Goal: Transaction & Acquisition: Purchase product/service

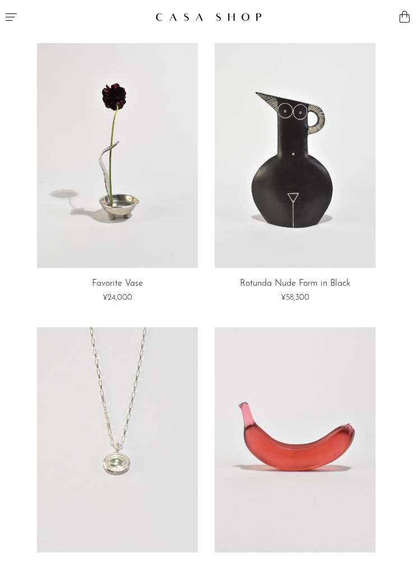
click at [22, 21] on button "Menu" at bounding box center [104, 17] width 209 height 34
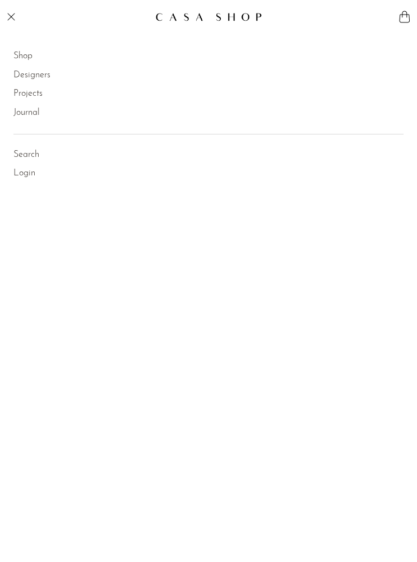
click at [21, 59] on link "Shop" at bounding box center [22, 56] width 19 height 15
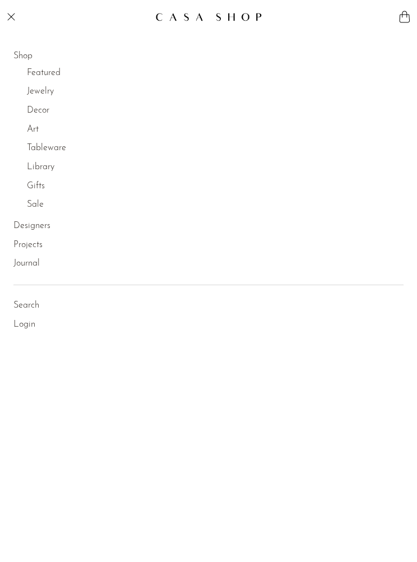
click at [41, 110] on link "Decor" at bounding box center [38, 111] width 22 height 15
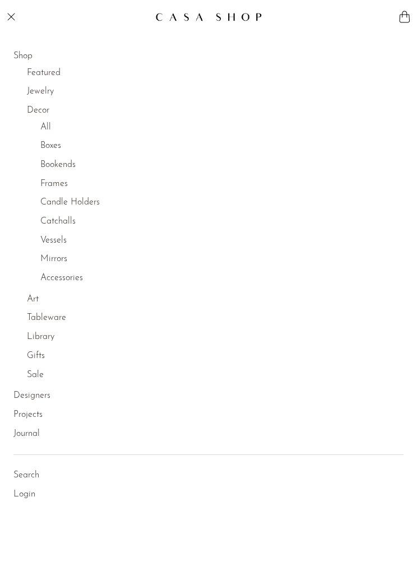
click at [55, 151] on link "Boxes" at bounding box center [50, 146] width 21 height 15
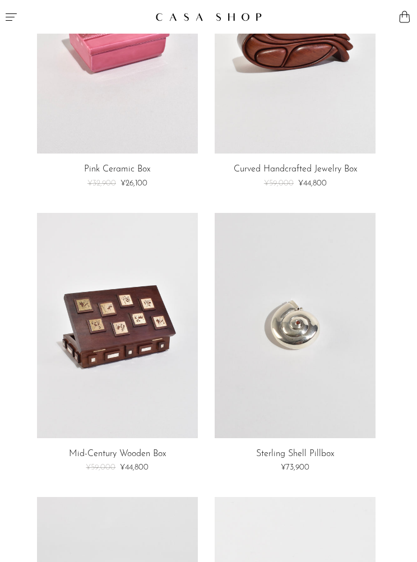
scroll to position [2106, 0]
click at [326, 345] on link at bounding box center [295, 324] width 161 height 225
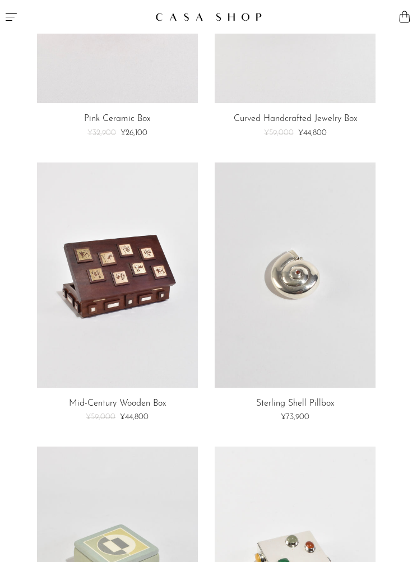
click at [100, 284] on link at bounding box center [117, 275] width 161 height 225
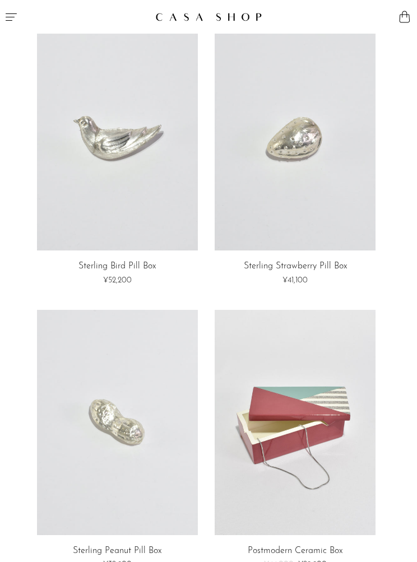
scroll to position [2839, 0]
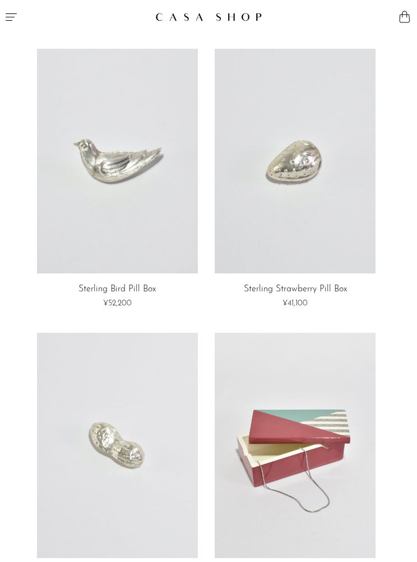
click at [95, 210] on link at bounding box center [117, 161] width 161 height 225
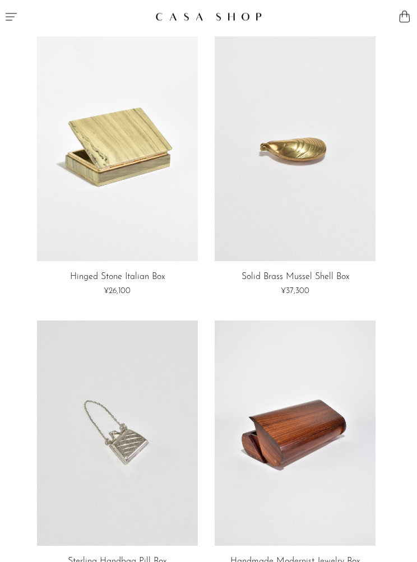
scroll to position [0, 0]
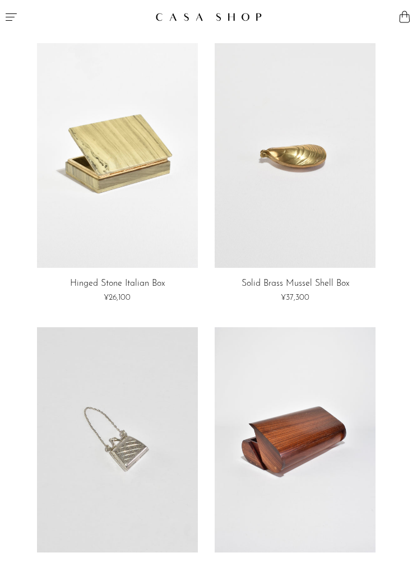
click at [27, 15] on button "Menu" at bounding box center [104, 17] width 209 height 34
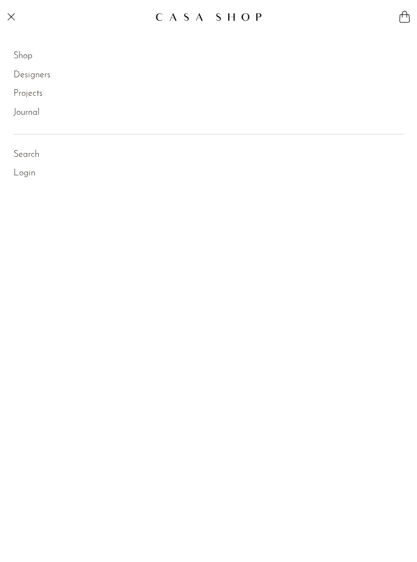
click at [21, 57] on link "Shop" at bounding box center [22, 56] width 19 height 15
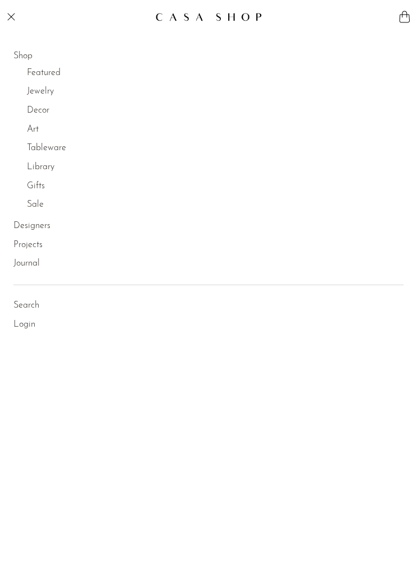
click at [45, 80] on link "Featured" at bounding box center [44, 73] width 34 height 15
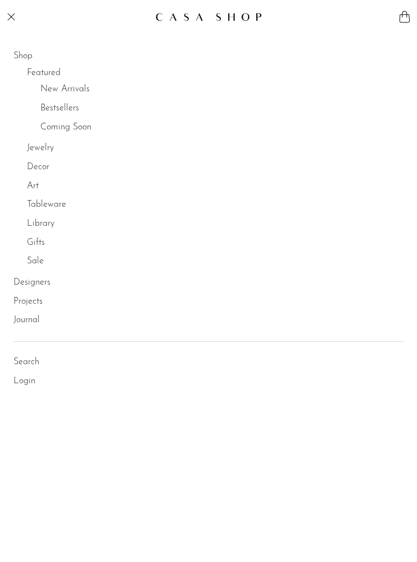
click at [46, 75] on link "Featured" at bounding box center [44, 73] width 34 height 15
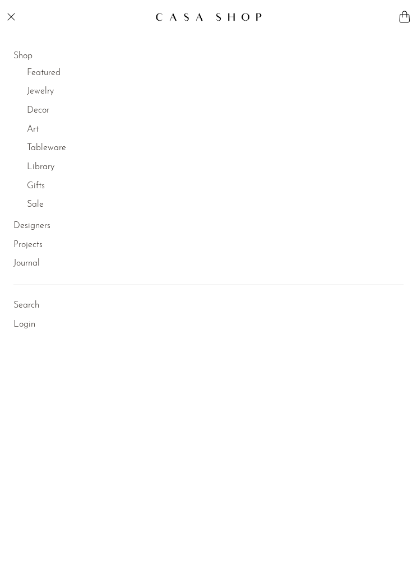
click at [43, 71] on link "Featured" at bounding box center [44, 73] width 34 height 15
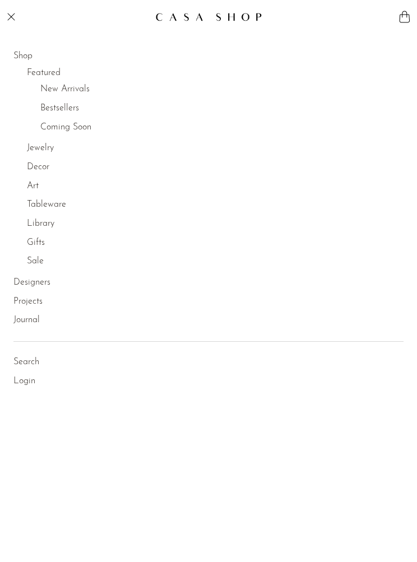
click at [58, 92] on link "New Arrivals" at bounding box center [64, 89] width 49 height 15
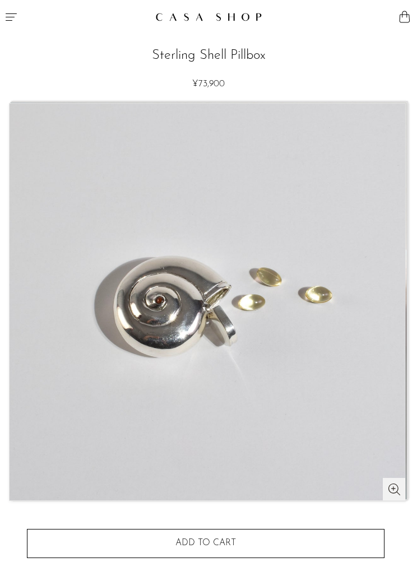
click at [204, 363] on img at bounding box center [208, 302] width 396 height 397
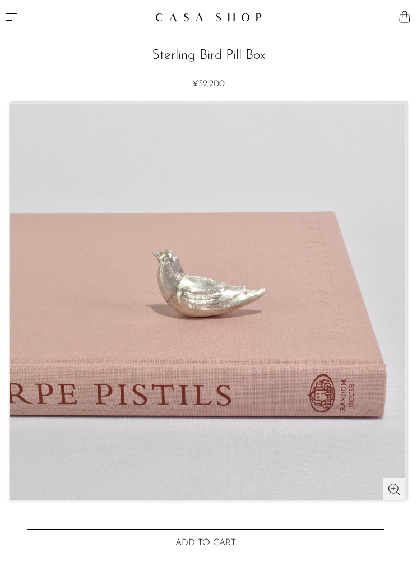
click at [329, 349] on img at bounding box center [208, 302] width 396 height 397
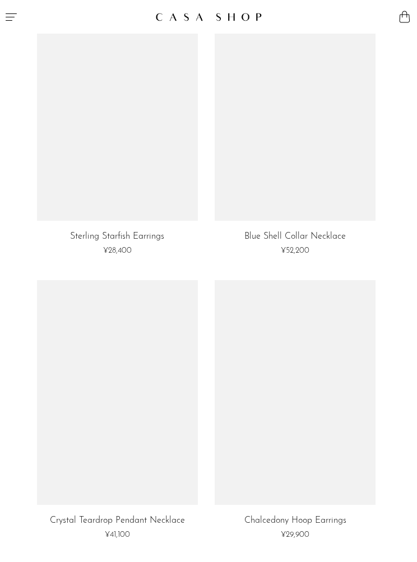
scroll to position [3762, 0]
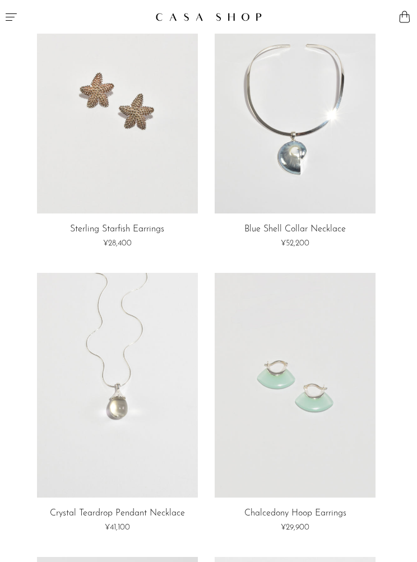
click at [348, 154] on link at bounding box center [295, 100] width 161 height 225
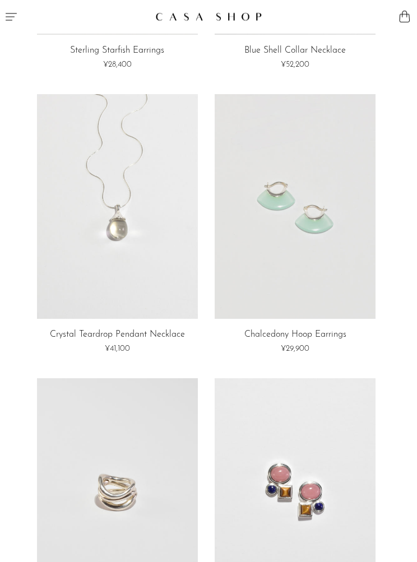
scroll to position [3927, 0]
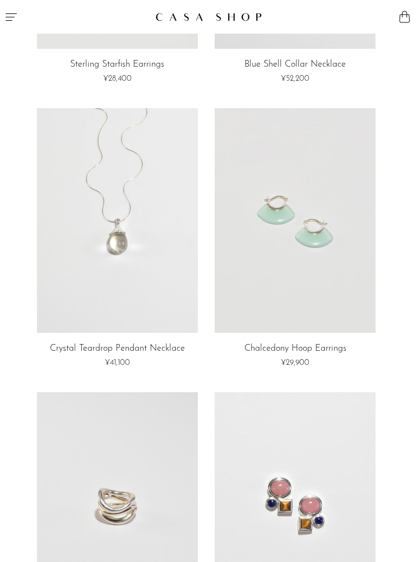
click at [8, 12] on icon "Menu" at bounding box center [10, 16] width 13 height 13
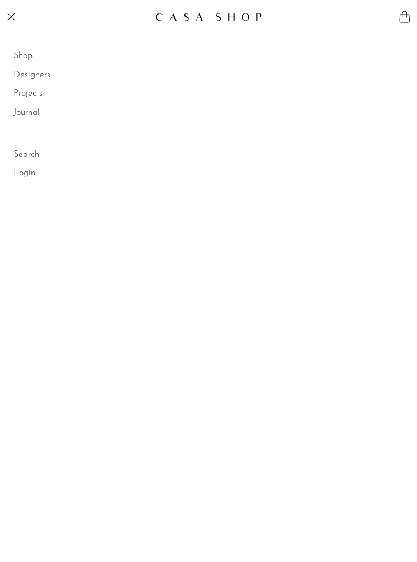
click at [14, 53] on link "Shop" at bounding box center [22, 56] width 19 height 15
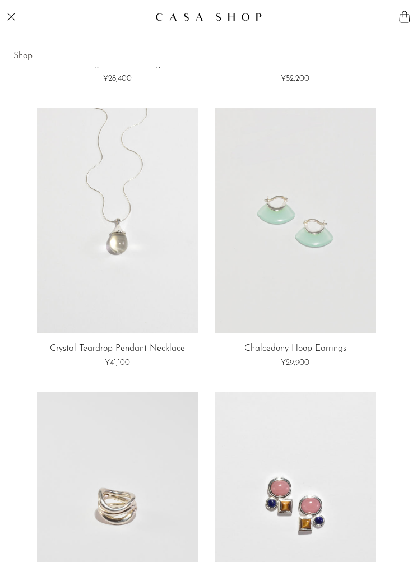
click at [12, 27] on button "Menu" at bounding box center [104, 17] width 209 height 34
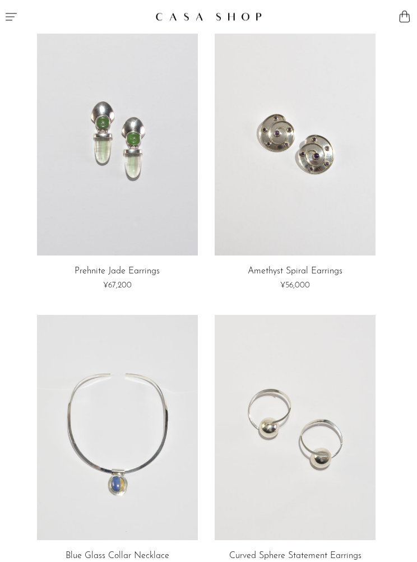
scroll to position [2004, 0]
click at [13, 24] on button "Menu" at bounding box center [104, 17] width 209 height 34
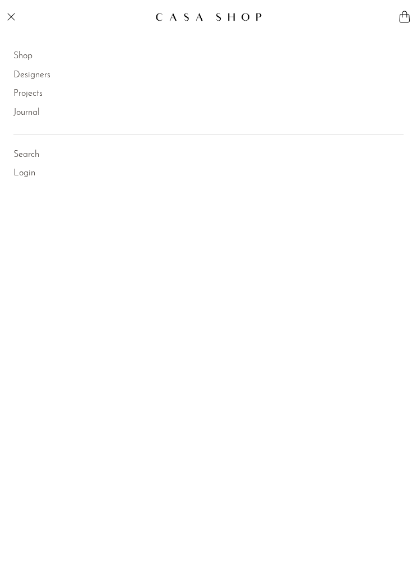
click at [31, 55] on link "Shop" at bounding box center [22, 56] width 19 height 15
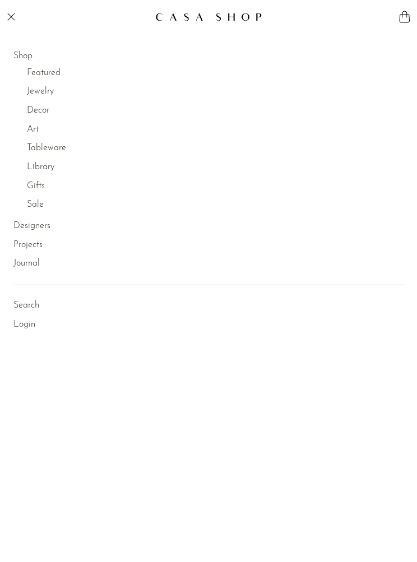
click at [25, 300] on link "Search" at bounding box center [26, 306] width 26 height 15
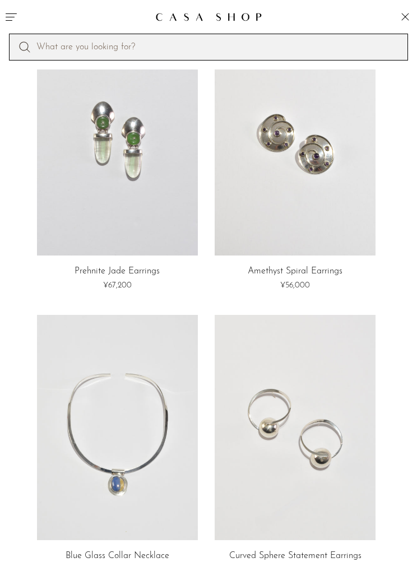
click at [63, 39] on input "Perform a search" at bounding box center [208, 47] width 399 height 27
type input "nautilus"
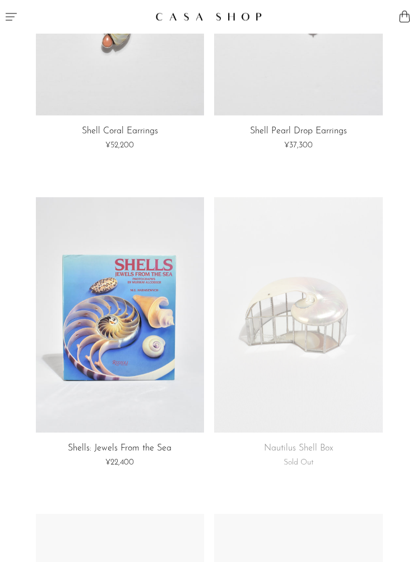
scroll to position [233, 0]
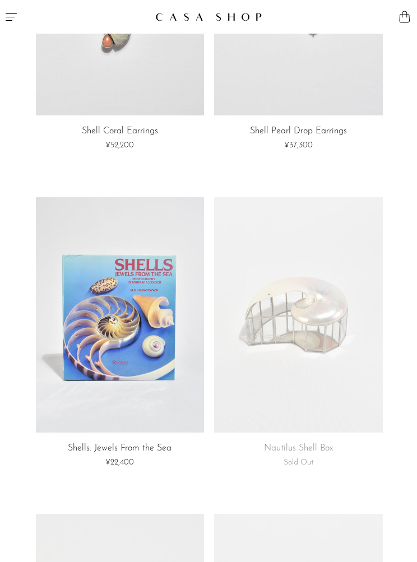
click at [328, 344] on link at bounding box center [298, 315] width 168 height 236
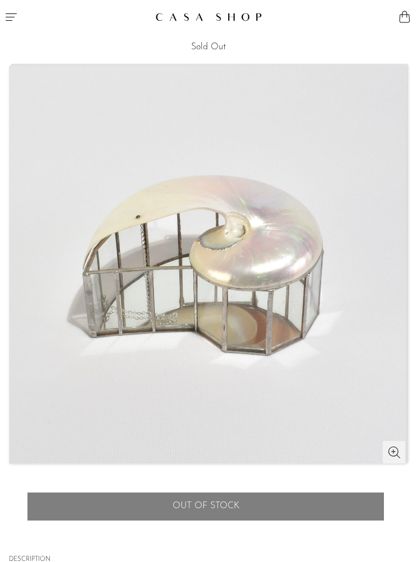
scroll to position [41, 0]
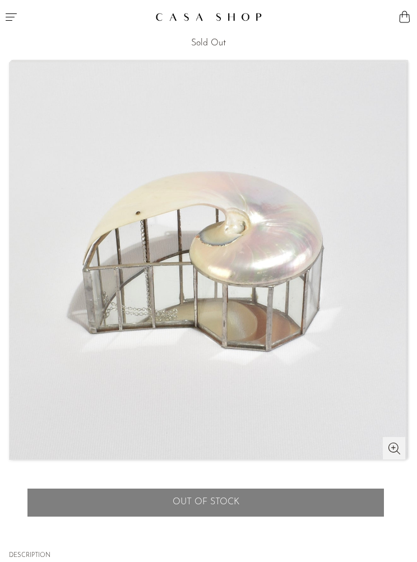
click at [108, 363] on img at bounding box center [208, 261] width 396 height 397
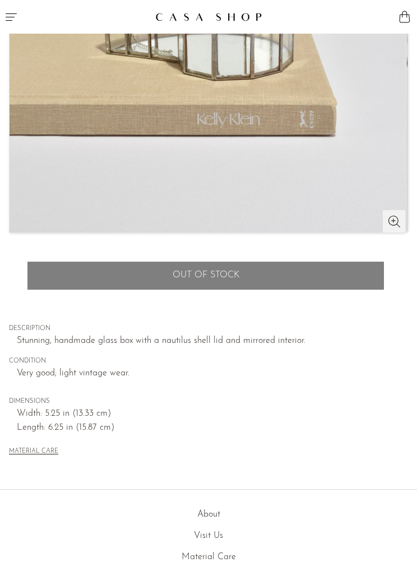
scroll to position [288, 0]
